Goal: Transaction & Acquisition: Purchase product/service

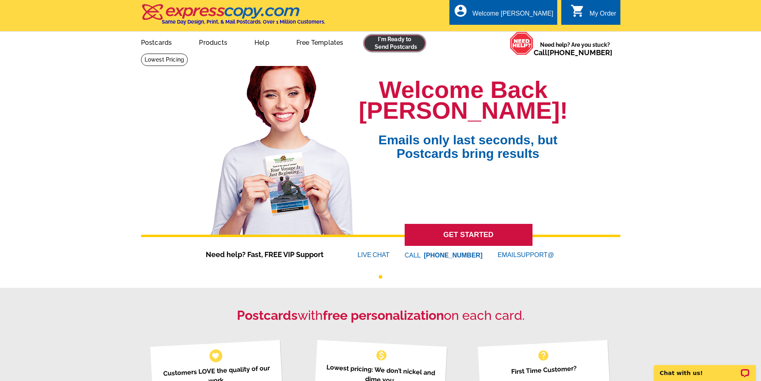
click at [411, 44] on link at bounding box center [394, 43] width 61 height 16
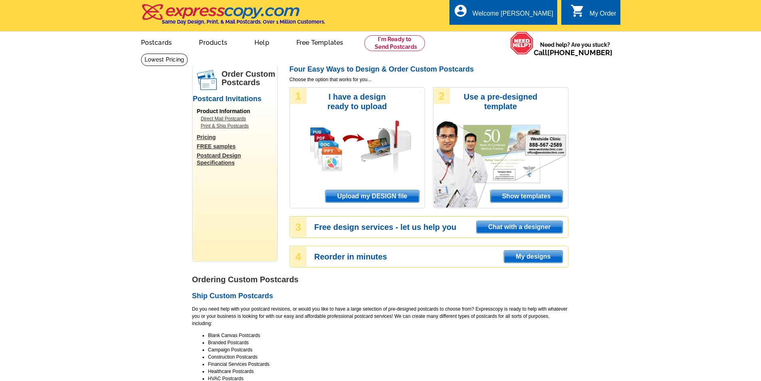
click at [387, 197] on span "Upload my DESIGN file" at bounding box center [371, 196] width 93 height 12
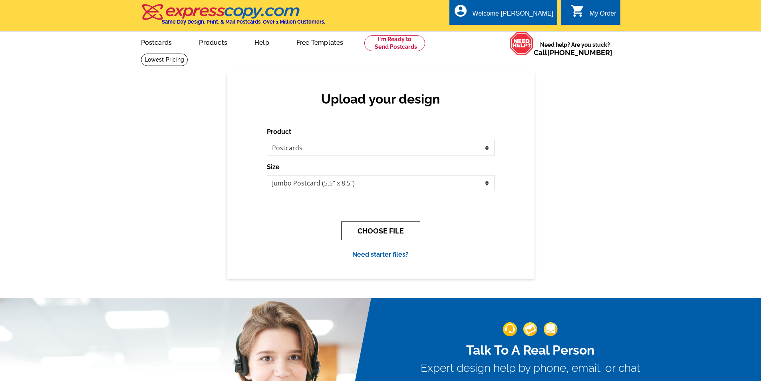
click at [394, 228] on button "CHOOSE FILE" at bounding box center [380, 230] width 79 height 19
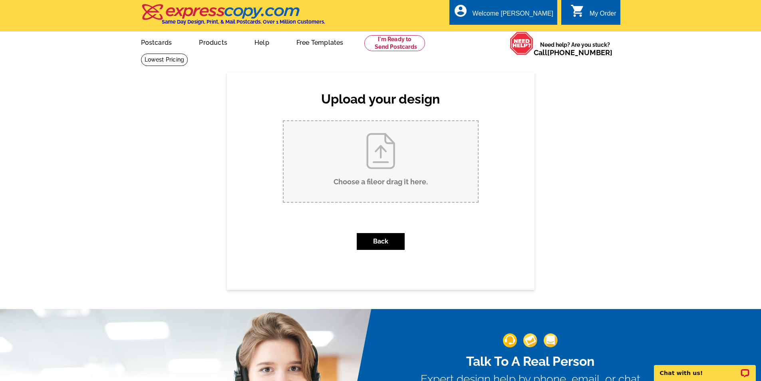
click at [370, 156] on input "Choose a file or drag it here ." at bounding box center [381, 161] width 194 height 81
type input "C:\fakepath\[PERSON_NAME].pdf"
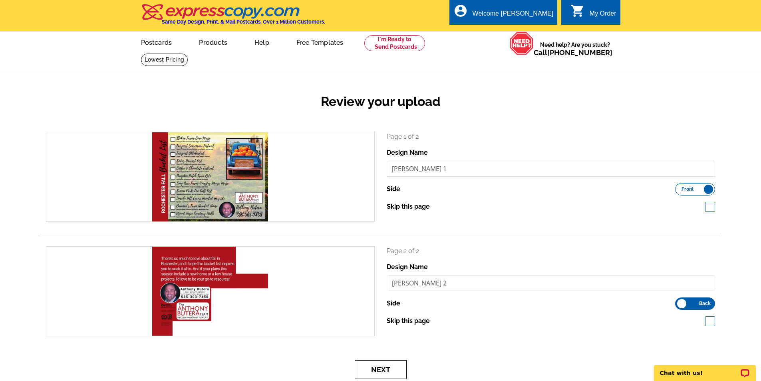
click at [379, 369] on button "Next" at bounding box center [381, 369] width 52 height 19
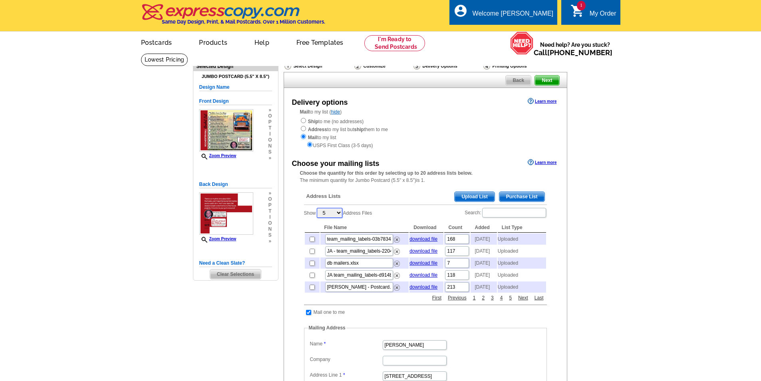
click at [332, 212] on select "5 10 25 50 100" at bounding box center [330, 213] width 26 height 10
select select "100"
click at [317, 208] on select "5 10 25 50 100" at bounding box center [330, 213] width 26 height 10
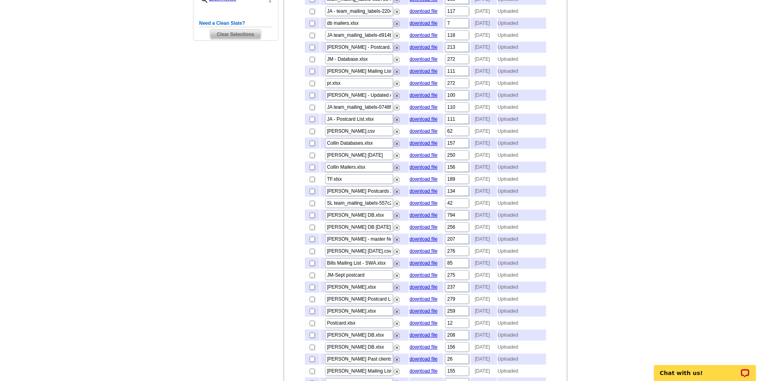
scroll to position [399, 0]
